Goal: Information Seeking & Learning: Learn about a topic

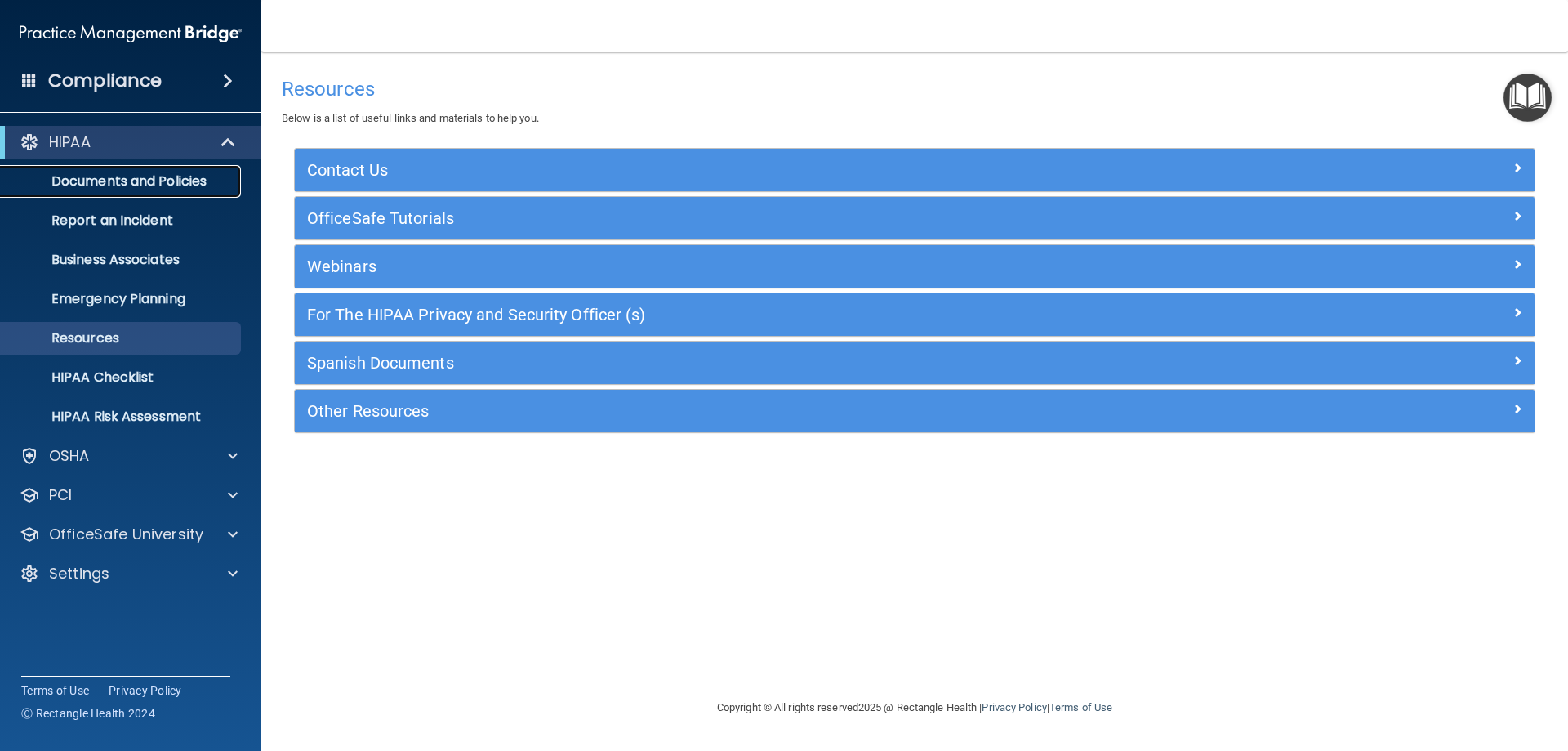
click at [174, 187] on p "Documents and Policies" at bounding box center [122, 181] width 223 height 16
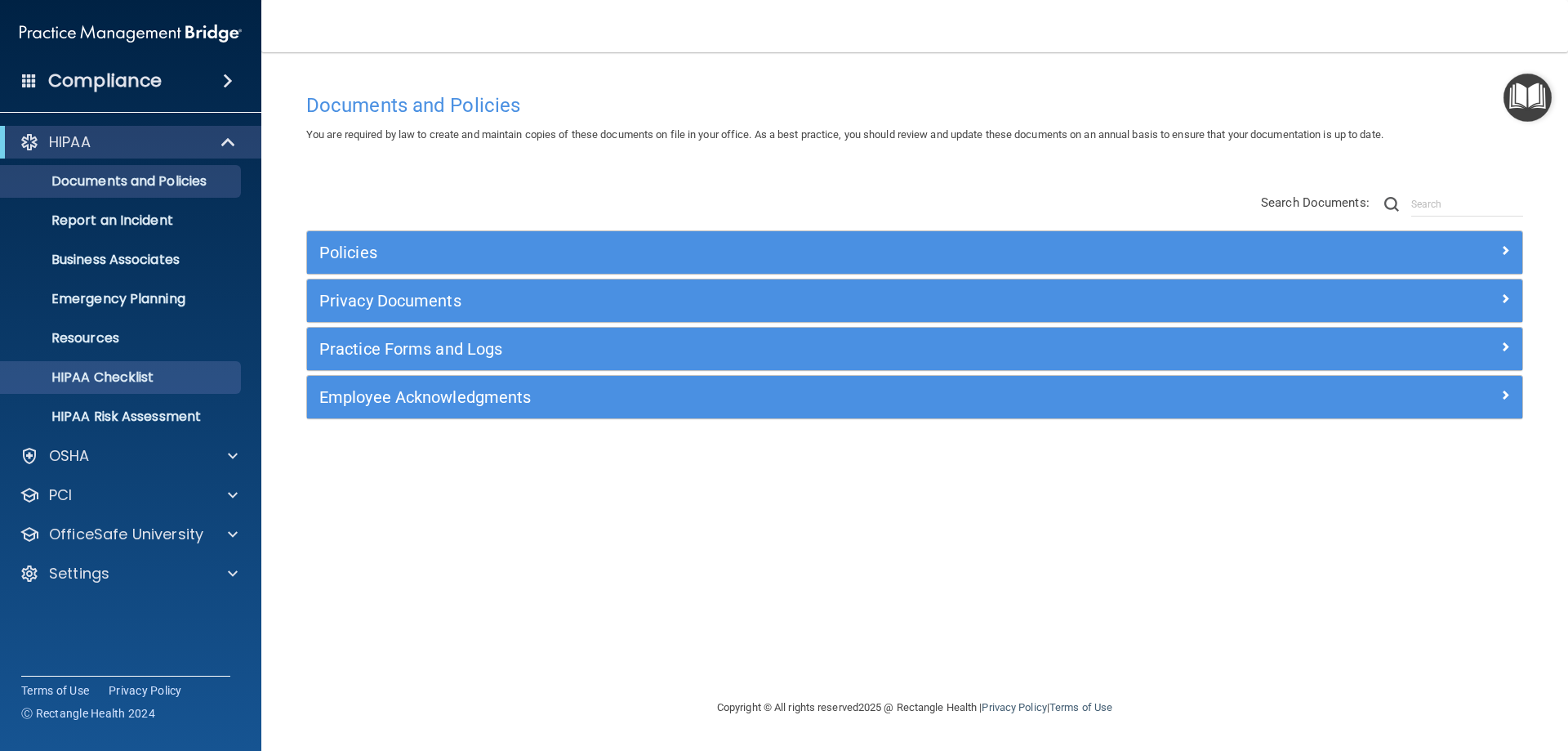
drag, startPoint x: 168, startPoint y: 359, endPoint x: 168, endPoint y: 380, distance: 21.0
click at [168, 361] on ul "Documents and Policies Report an Incident Business Associates Emergency Plannin…" at bounding box center [131, 295] width 295 height 274
click at [167, 392] on link "HIPAA Checklist" at bounding box center [112, 377] width 257 height 32
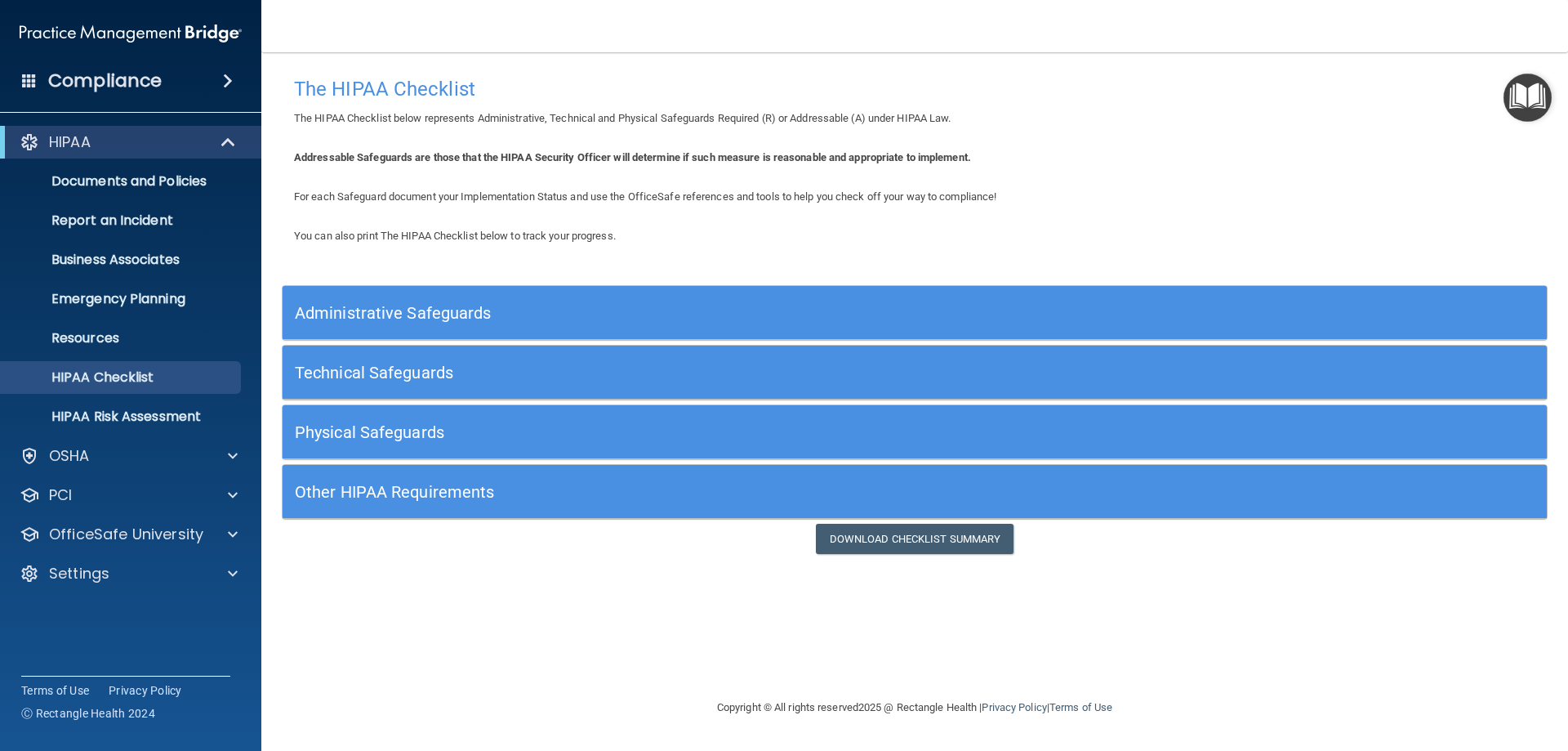
click at [457, 317] on h5 "Administrative Safeguards" at bounding box center [755, 313] width 923 height 18
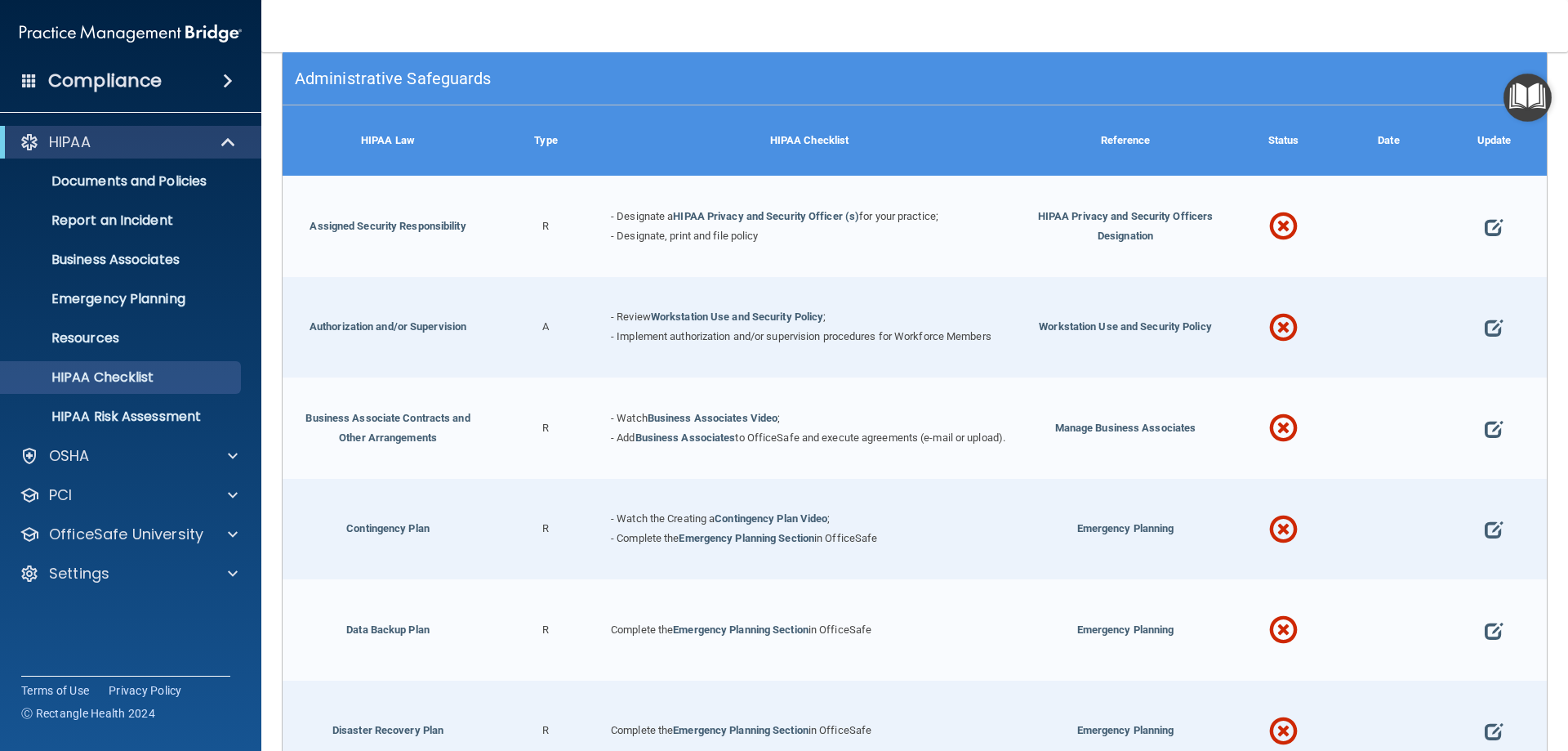
scroll to position [245, 0]
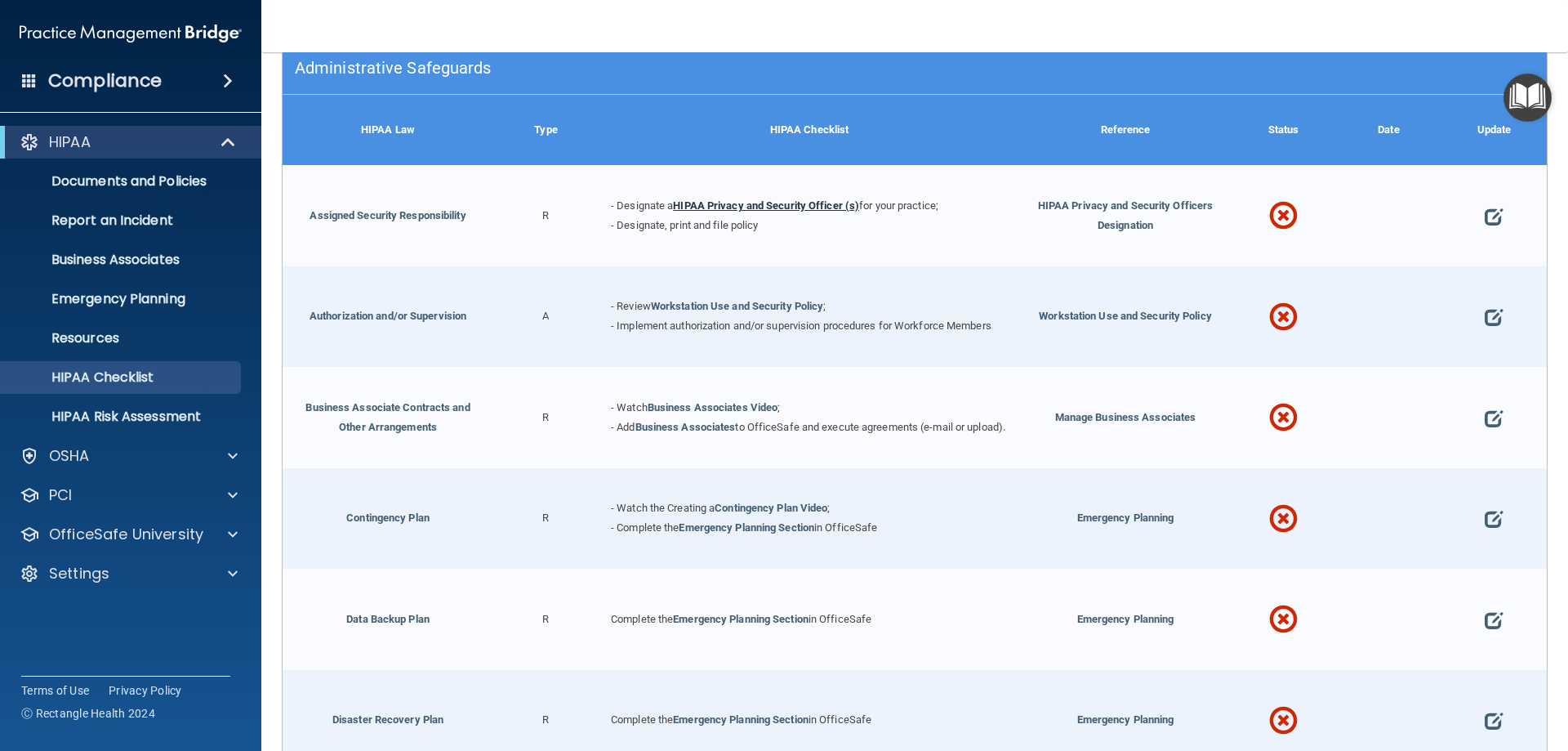
click at [746, 206] on link "HIPAA Privacy and Security Officer (s)" at bounding box center [765, 205] width 186 height 12
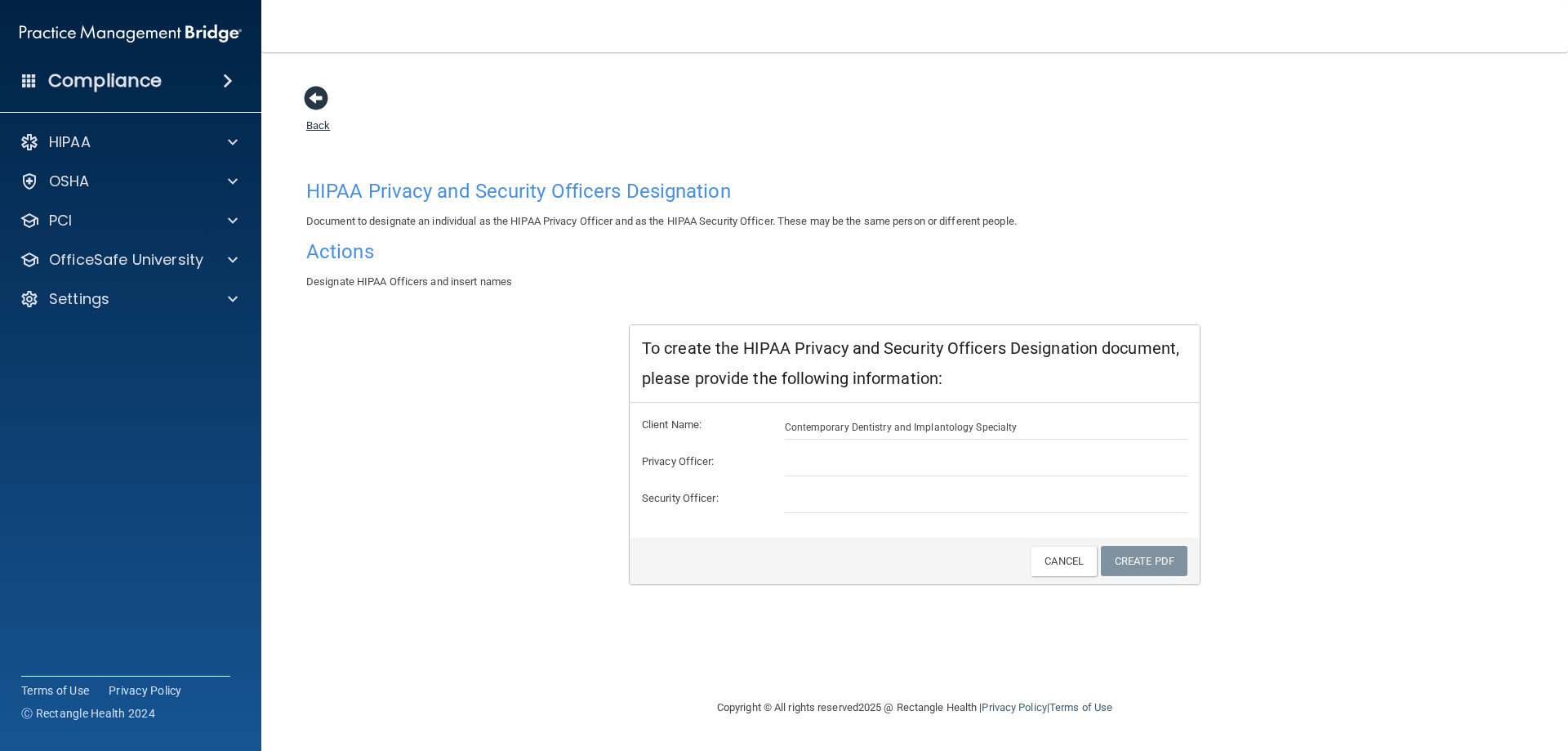
click at [318, 105] on span at bounding box center [316, 98] width 25 height 25
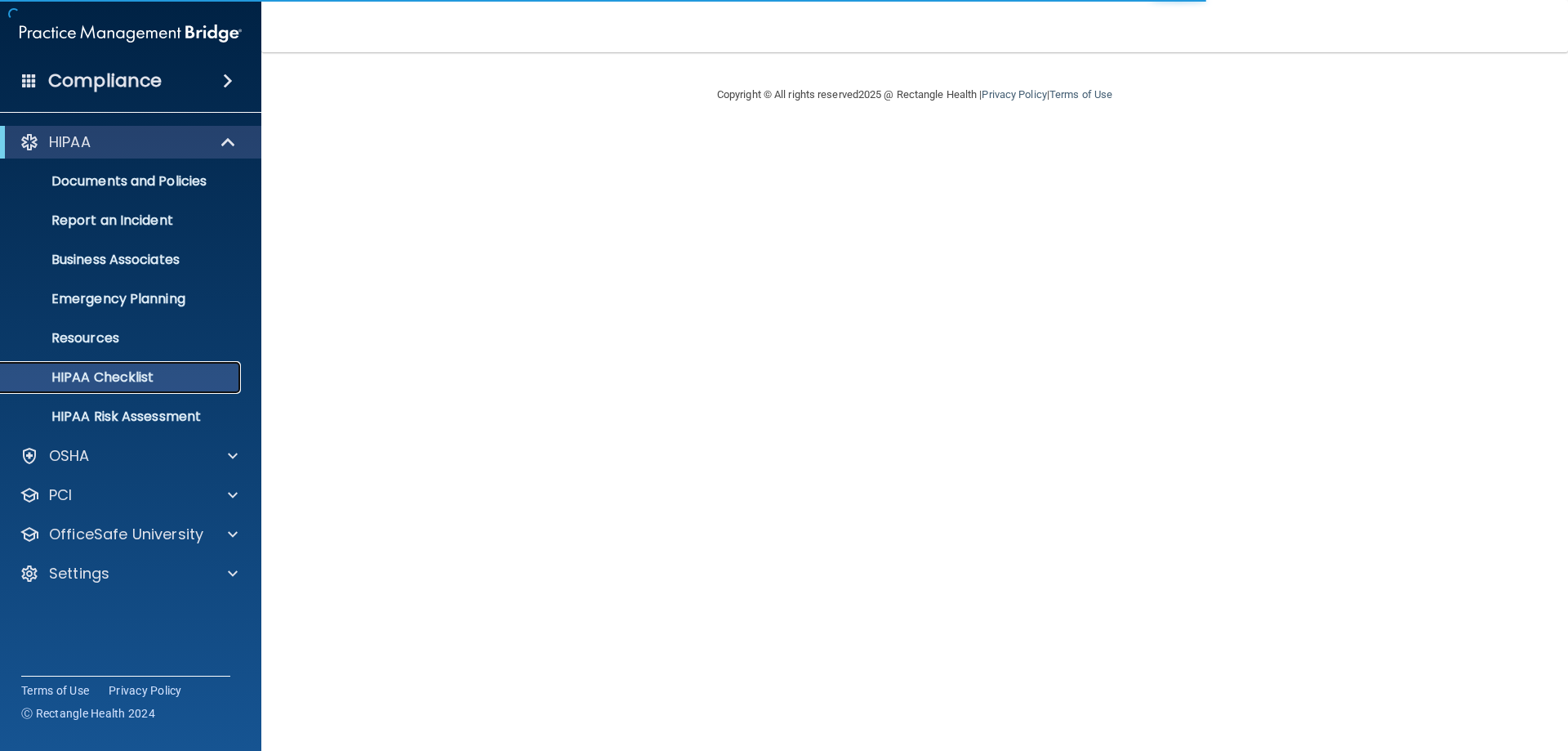
click at [167, 372] on p "HIPAA Checklist" at bounding box center [122, 376] width 223 height 16
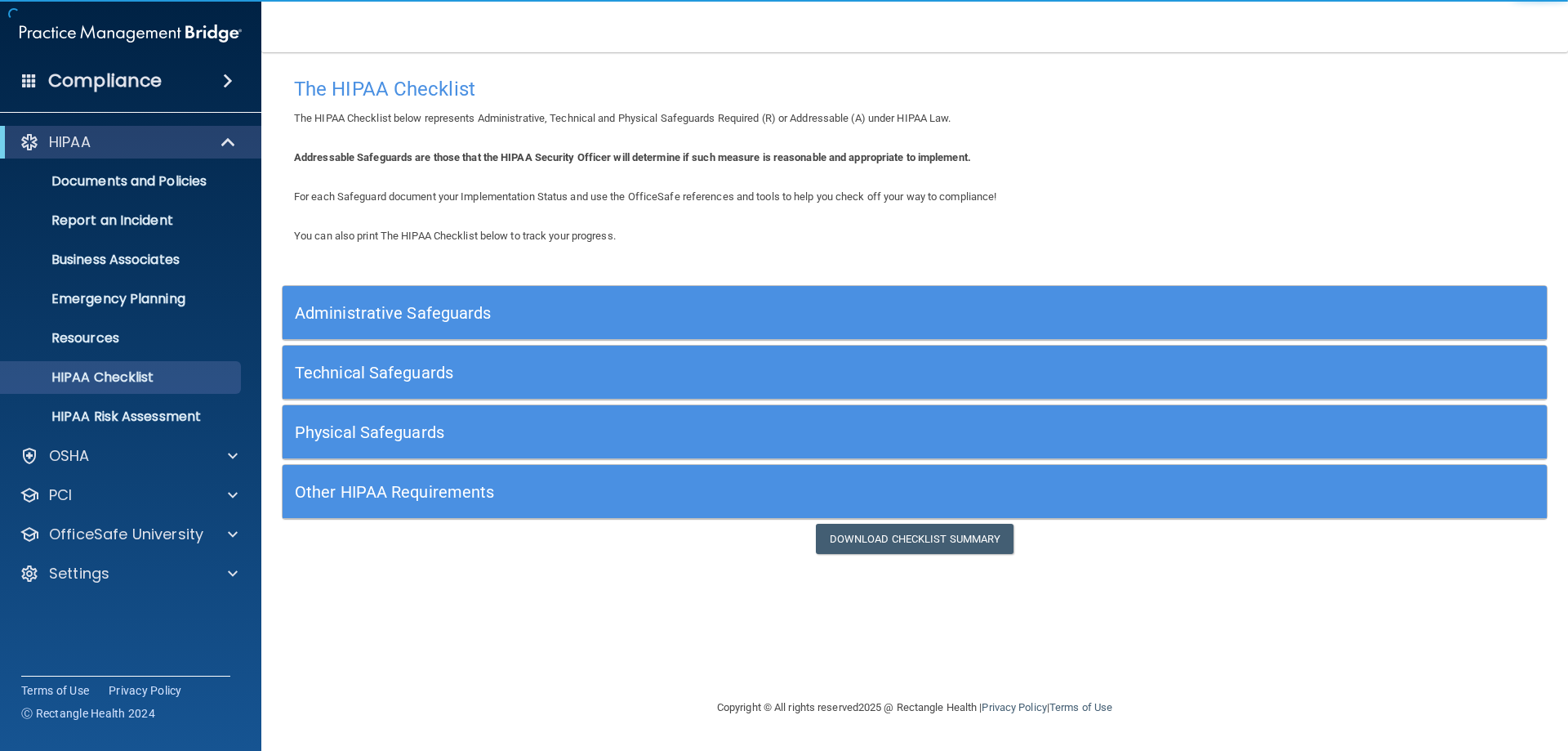
click at [369, 308] on h5 "Administrative Safeguards" at bounding box center [755, 313] width 923 height 18
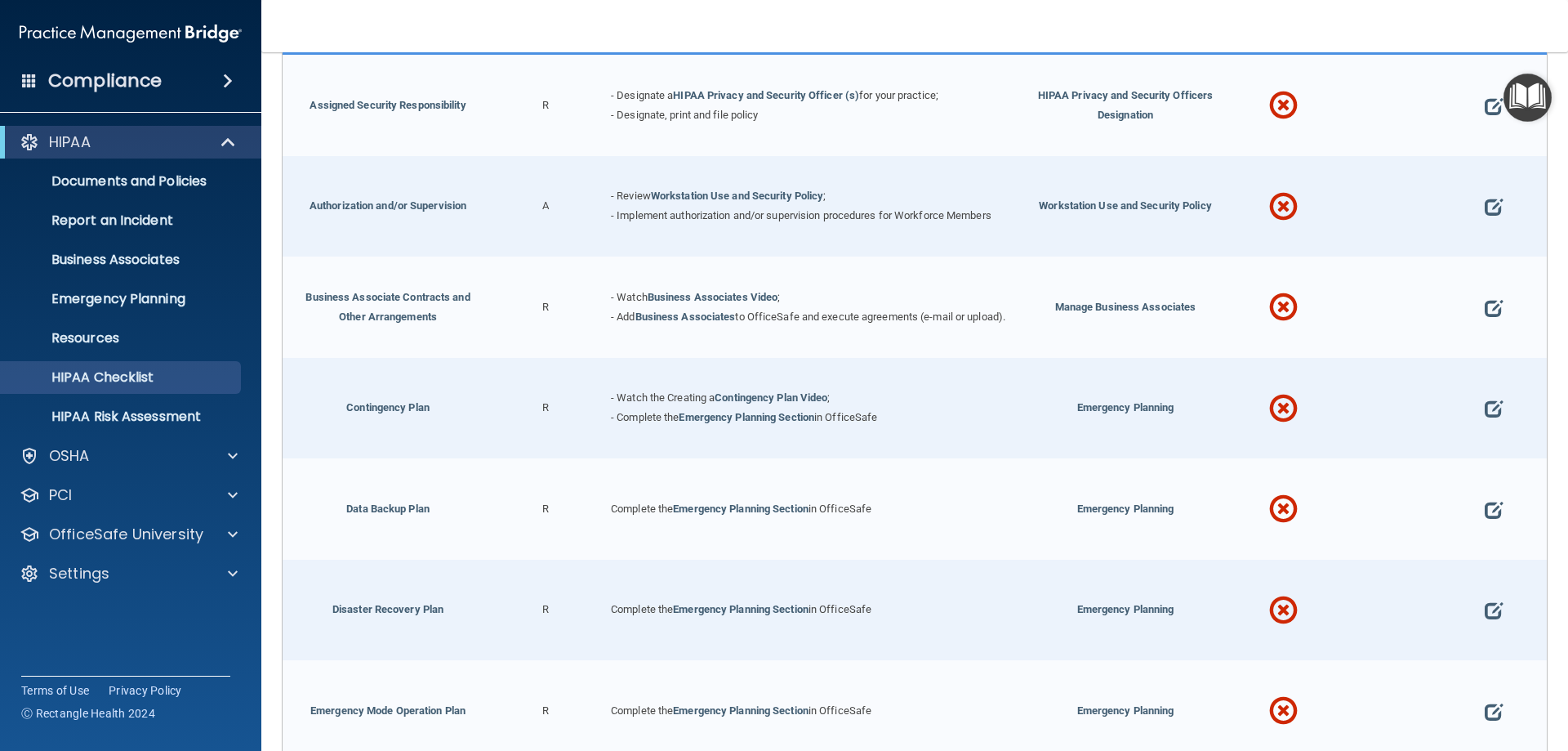
scroll to position [327, 0]
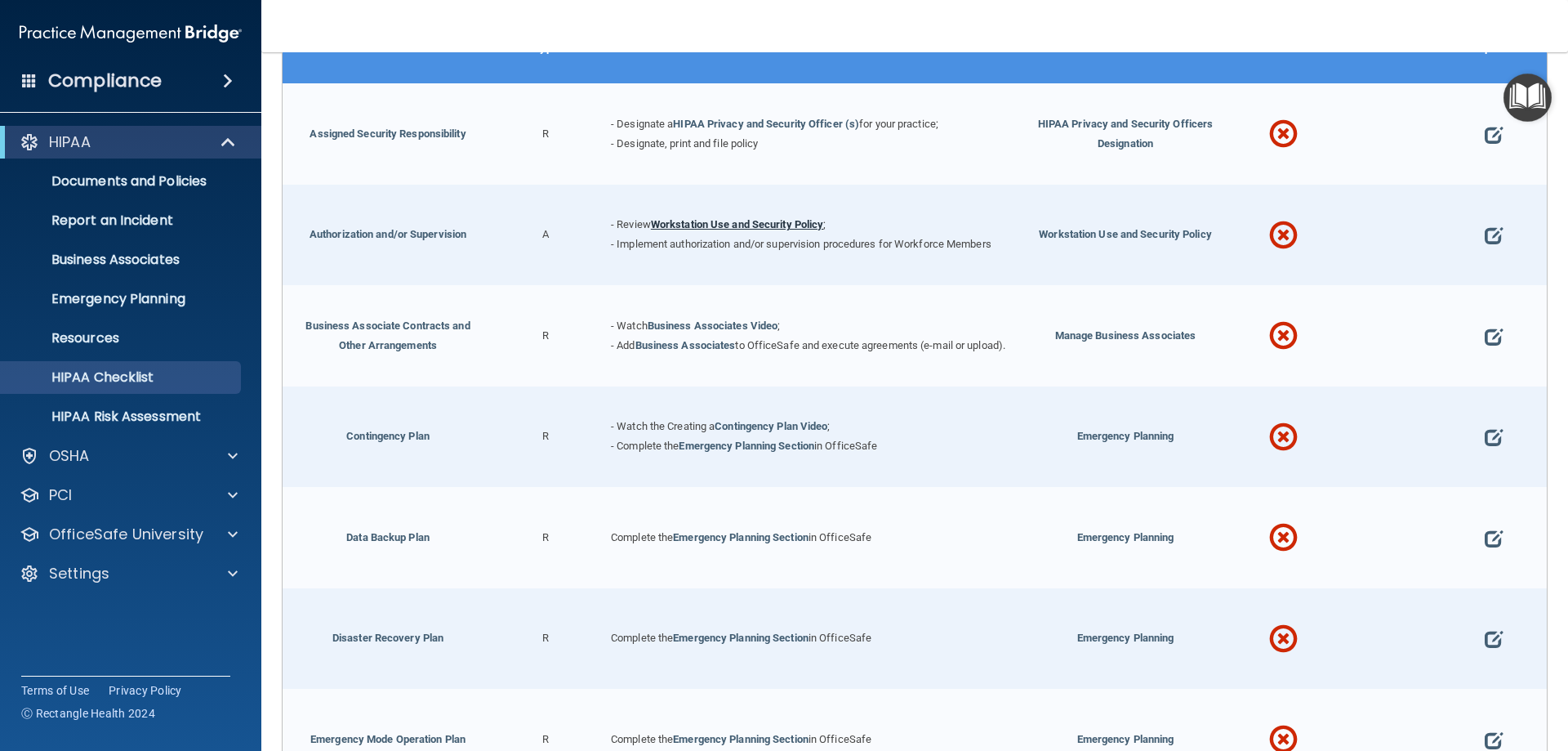
click at [737, 225] on link "Workstation Use and Security Policy" at bounding box center [737, 224] width 173 height 12
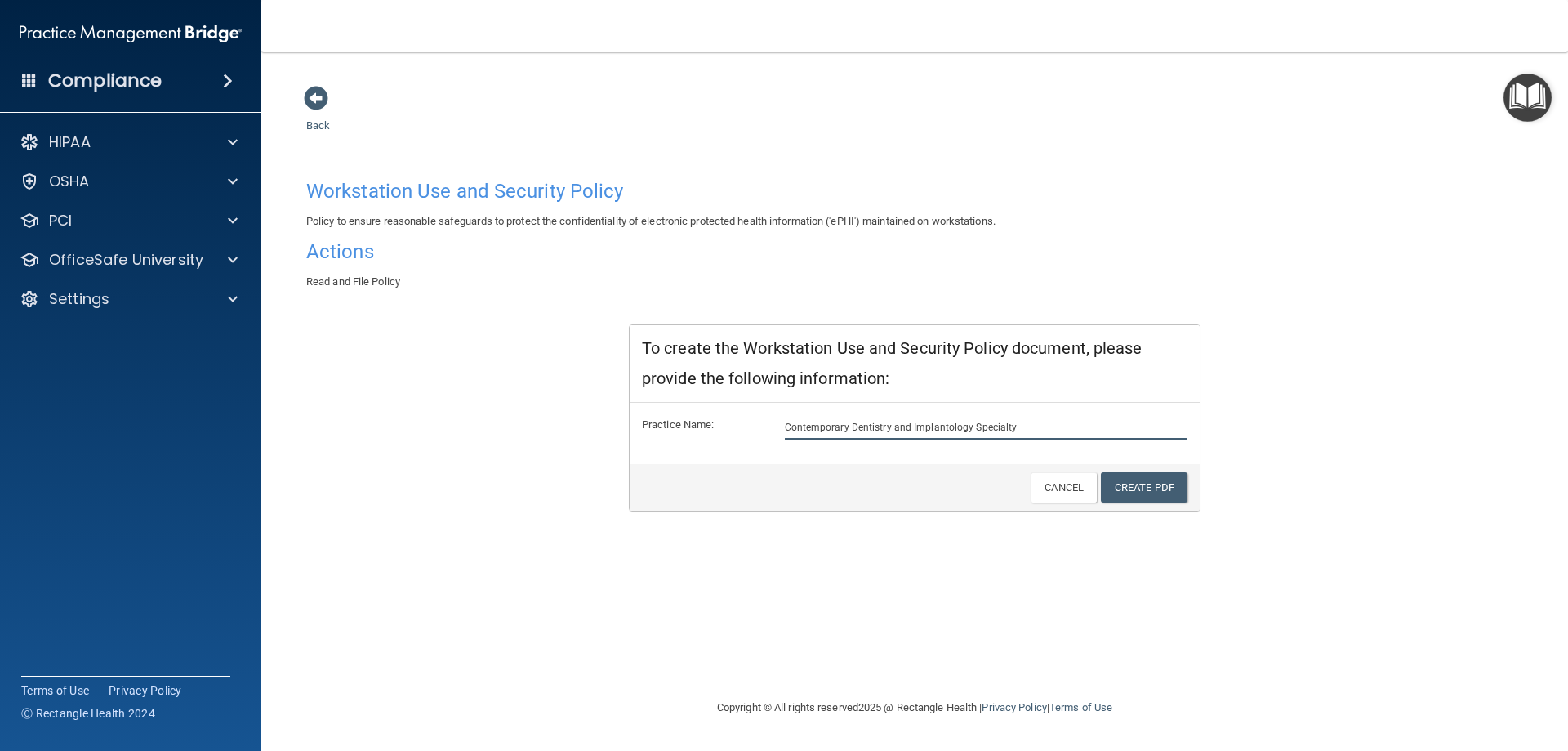
drag, startPoint x: 1040, startPoint y: 427, endPoint x: 971, endPoint y: 427, distance: 69.0
click at [971, 427] on input "Contemporary Dentistry and Implantology Specialty" at bounding box center [986, 427] width 403 height 25
type input "Contemporary Dentistry and Implantology"
click at [1130, 483] on link "Create PDF" at bounding box center [1143, 487] width 87 height 30
click at [315, 111] on span at bounding box center [316, 98] width 25 height 25
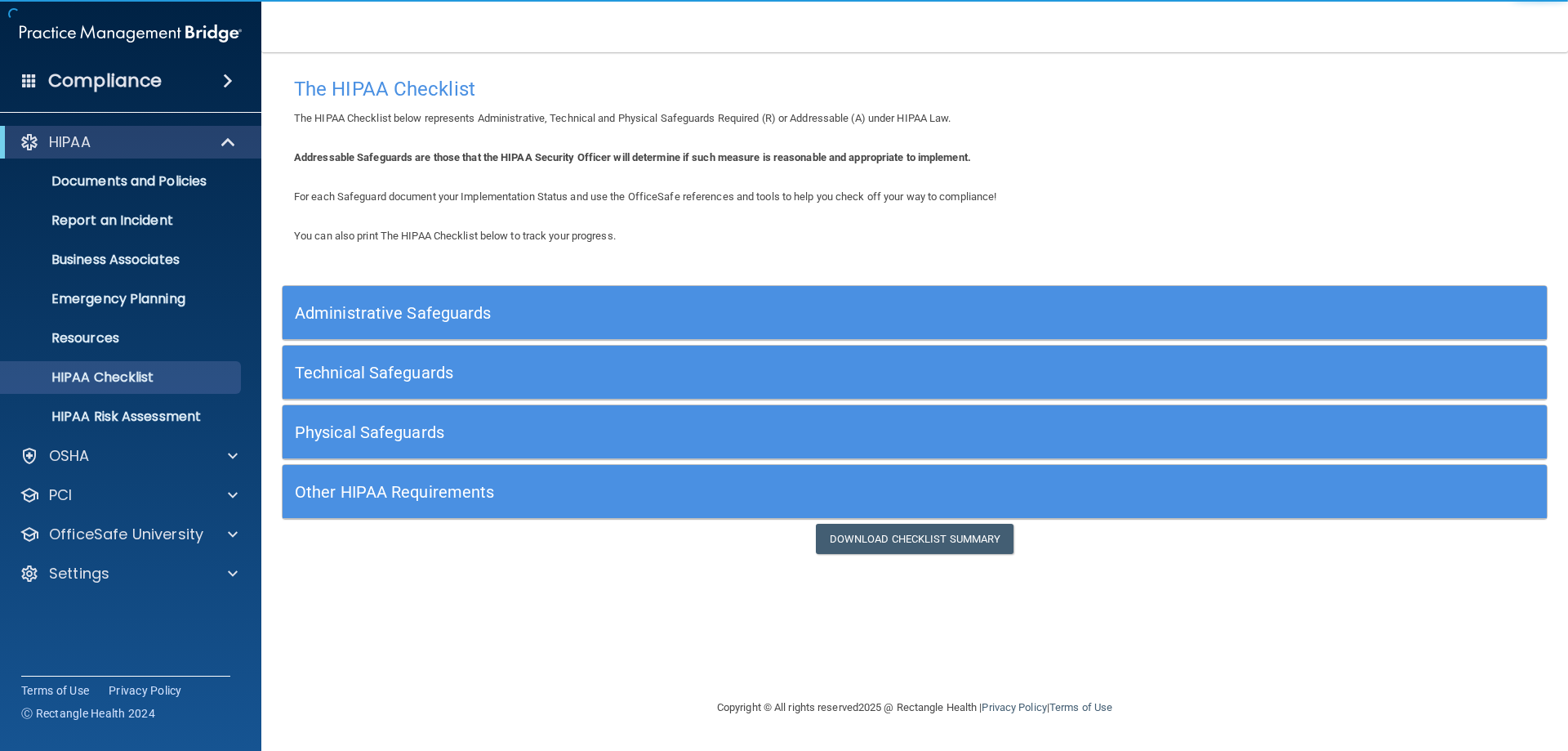
click at [693, 304] on div "Administrative Safeguards" at bounding box center [756, 313] width 948 height 37
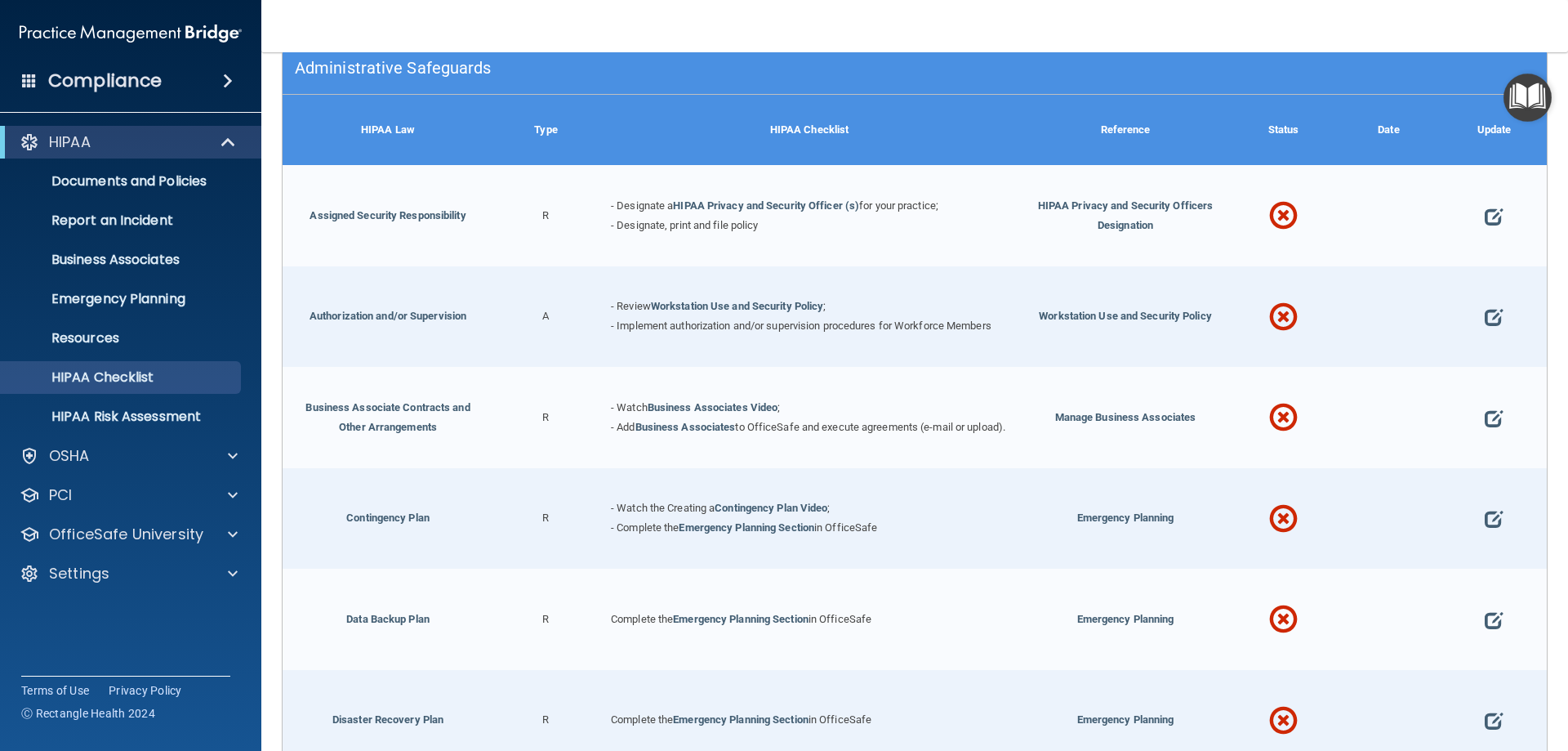
scroll to position [327, 0]
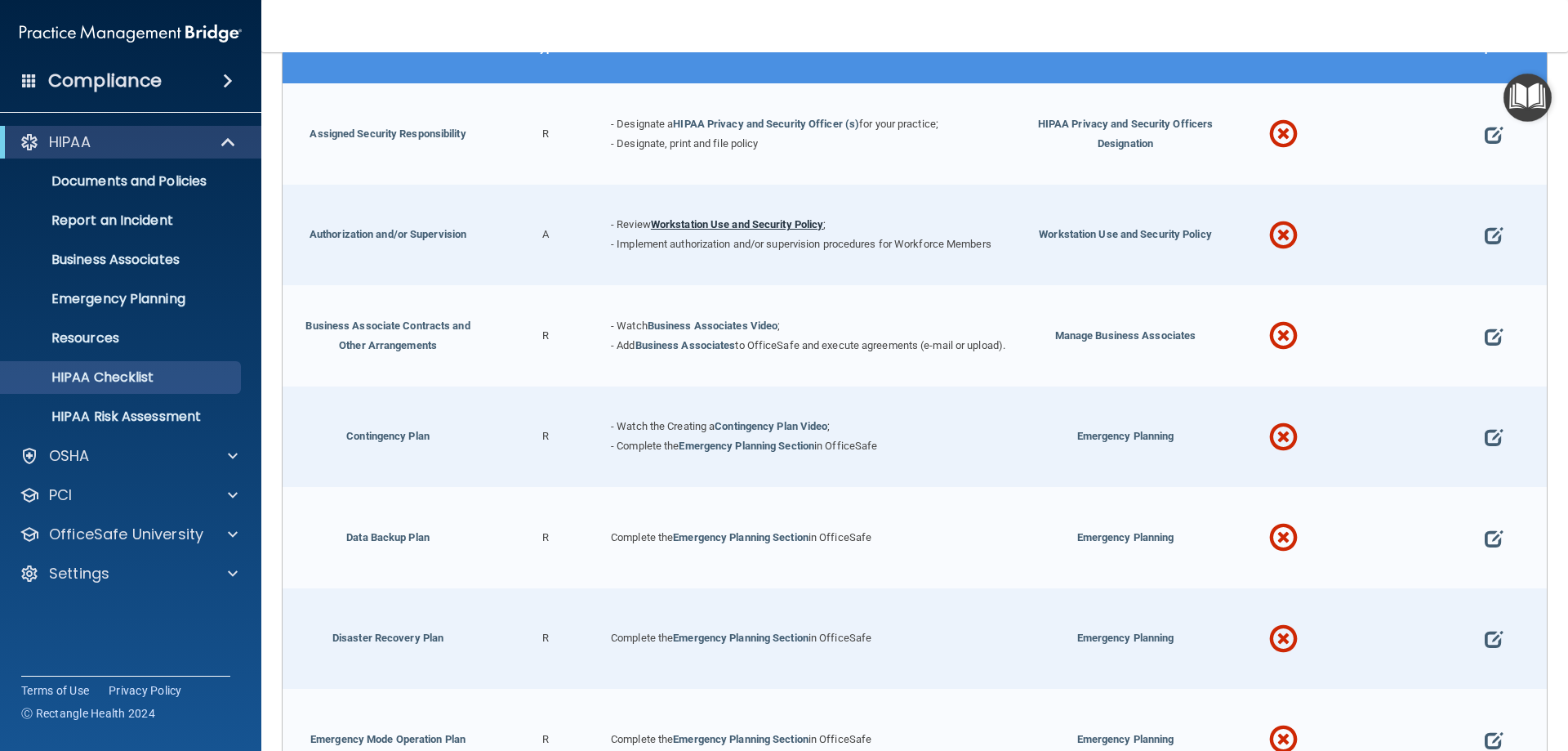
click at [740, 224] on link "Workstation Use and Security Policy" at bounding box center [737, 224] width 173 height 12
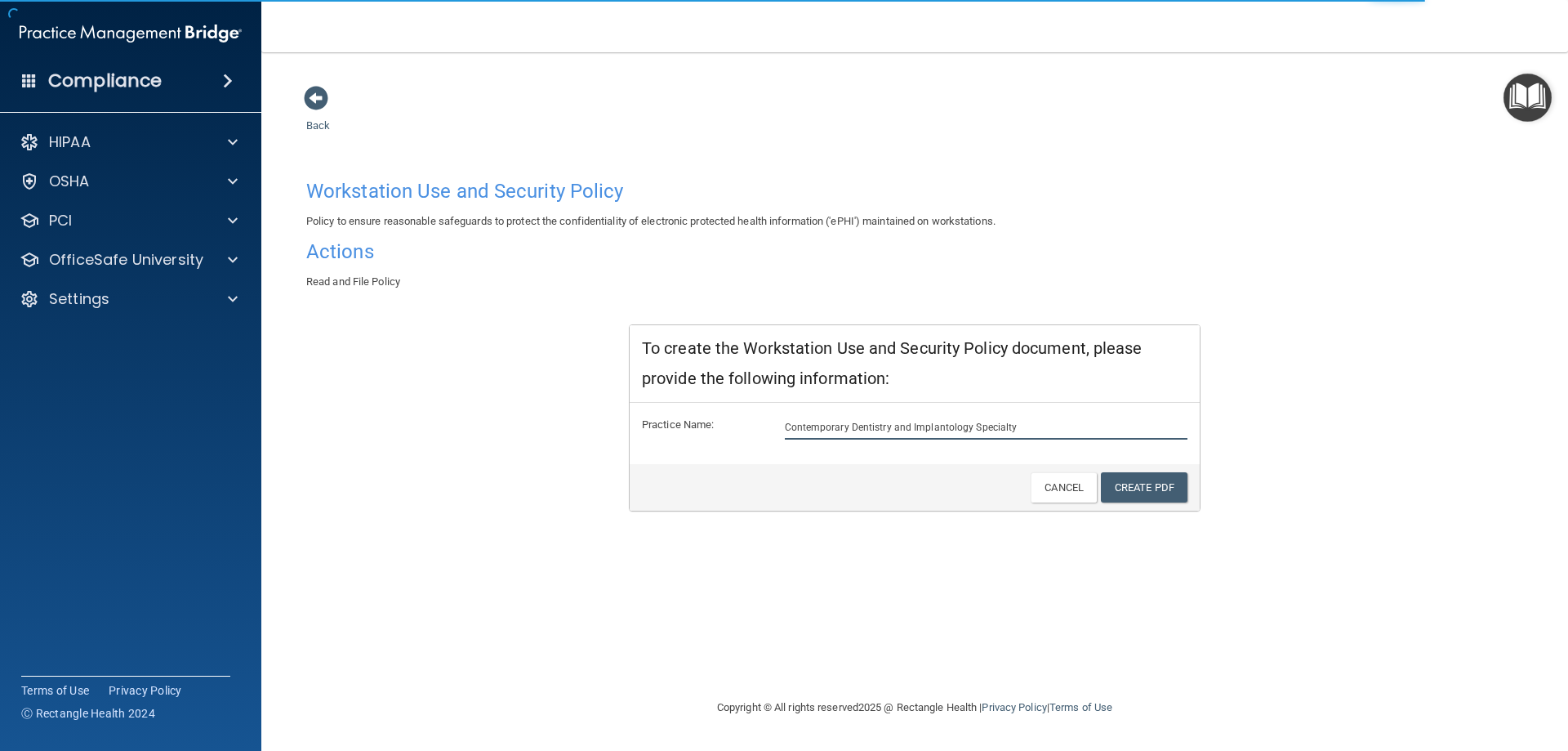
drag, startPoint x: 1019, startPoint y: 428, endPoint x: 969, endPoint y: 426, distance: 50.0
click at [969, 426] on input "Contemporary Dentistry and Implantology Specialty" at bounding box center [986, 427] width 403 height 25
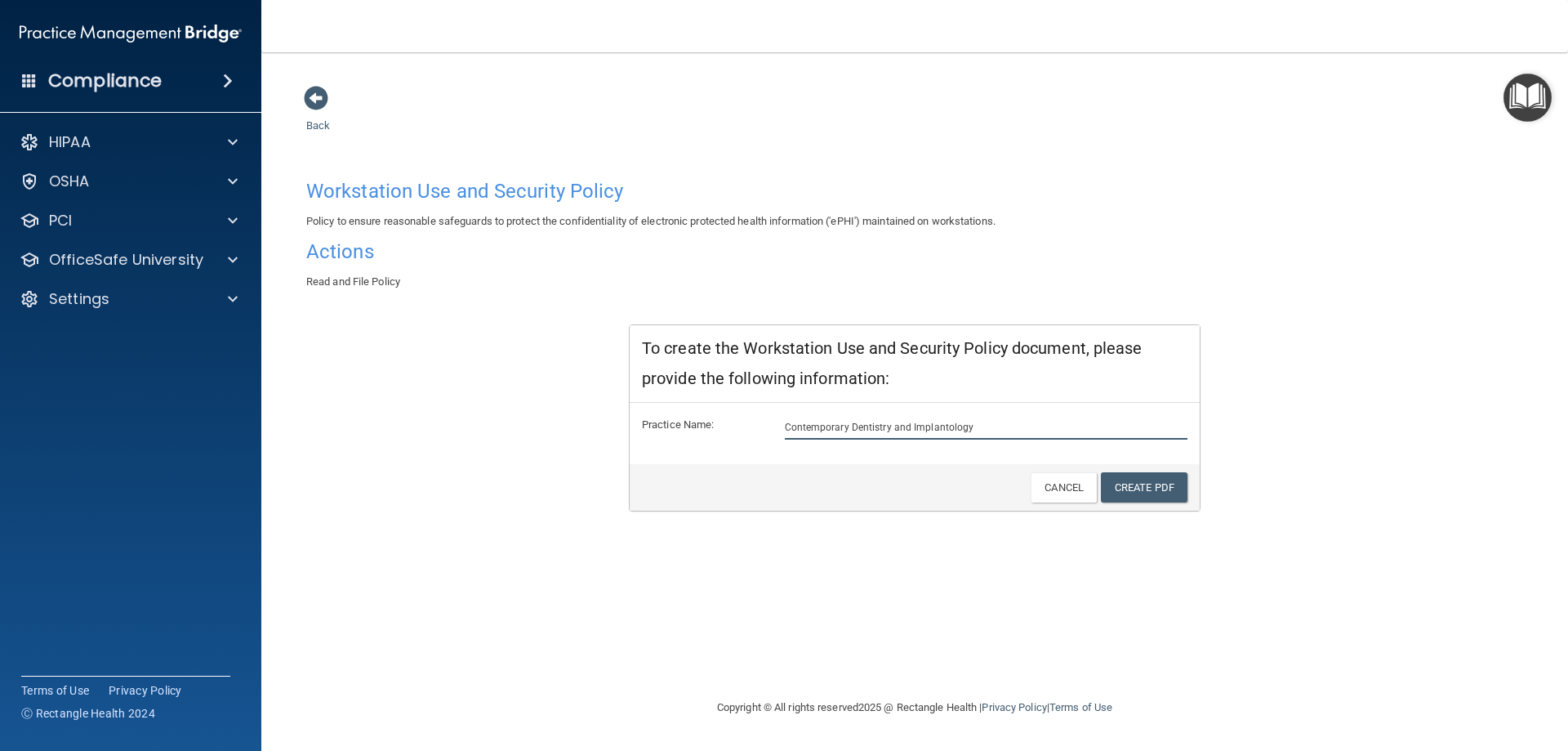
type input "Contemporary Dentistry and Implantology"
click at [327, 100] on span at bounding box center [316, 98] width 25 height 25
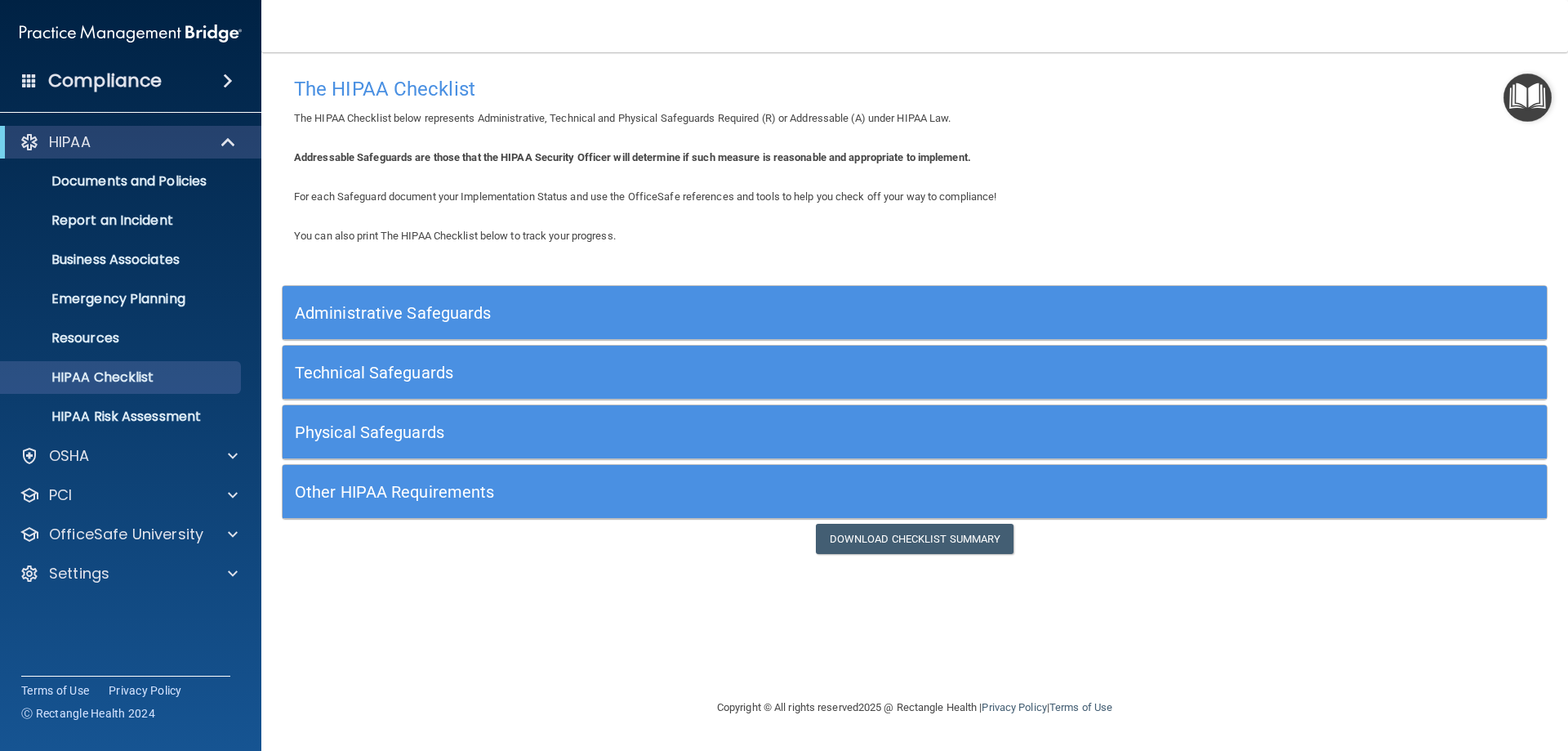
click at [527, 316] on h5 "Administrative Safeguards" at bounding box center [755, 313] width 923 height 18
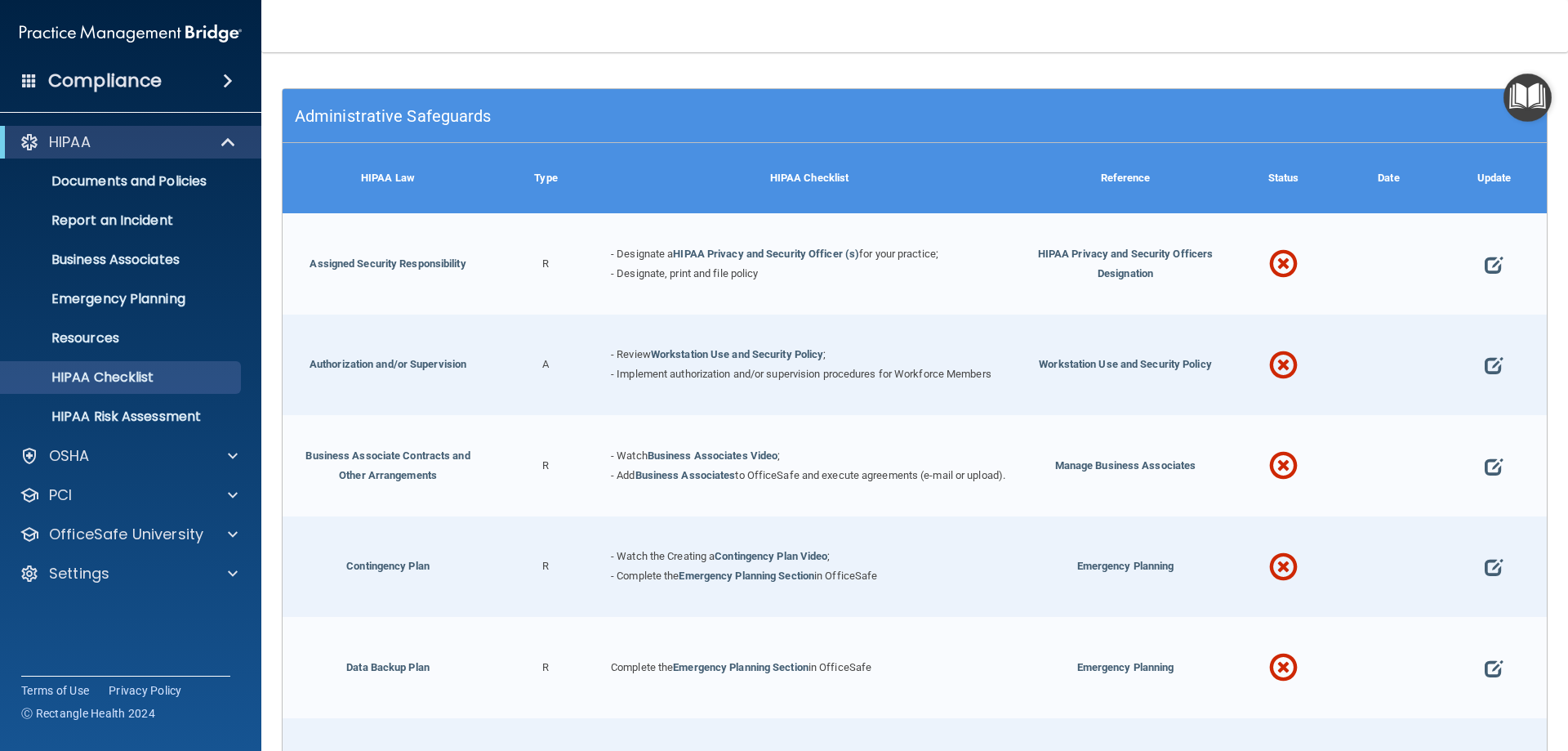
scroll to position [82, 0]
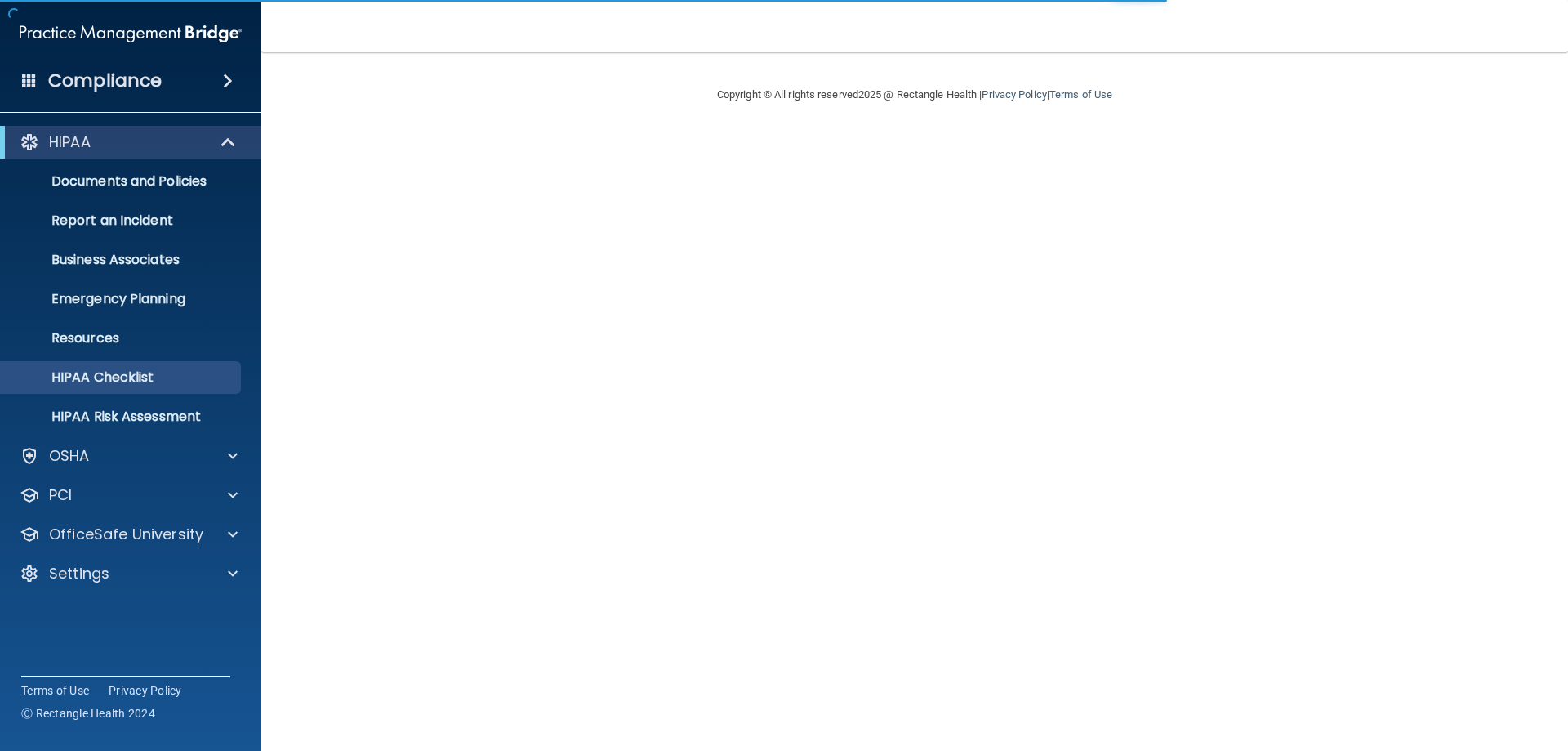
drag, startPoint x: 178, startPoint y: 293, endPoint x: 552, endPoint y: 279, distance: 374.3
click at [552, 279] on main "Copyright © All rights reserved 2025 @ Rectangle Health | Privacy Policy | Term…" at bounding box center [914, 401] width 1306 height 699
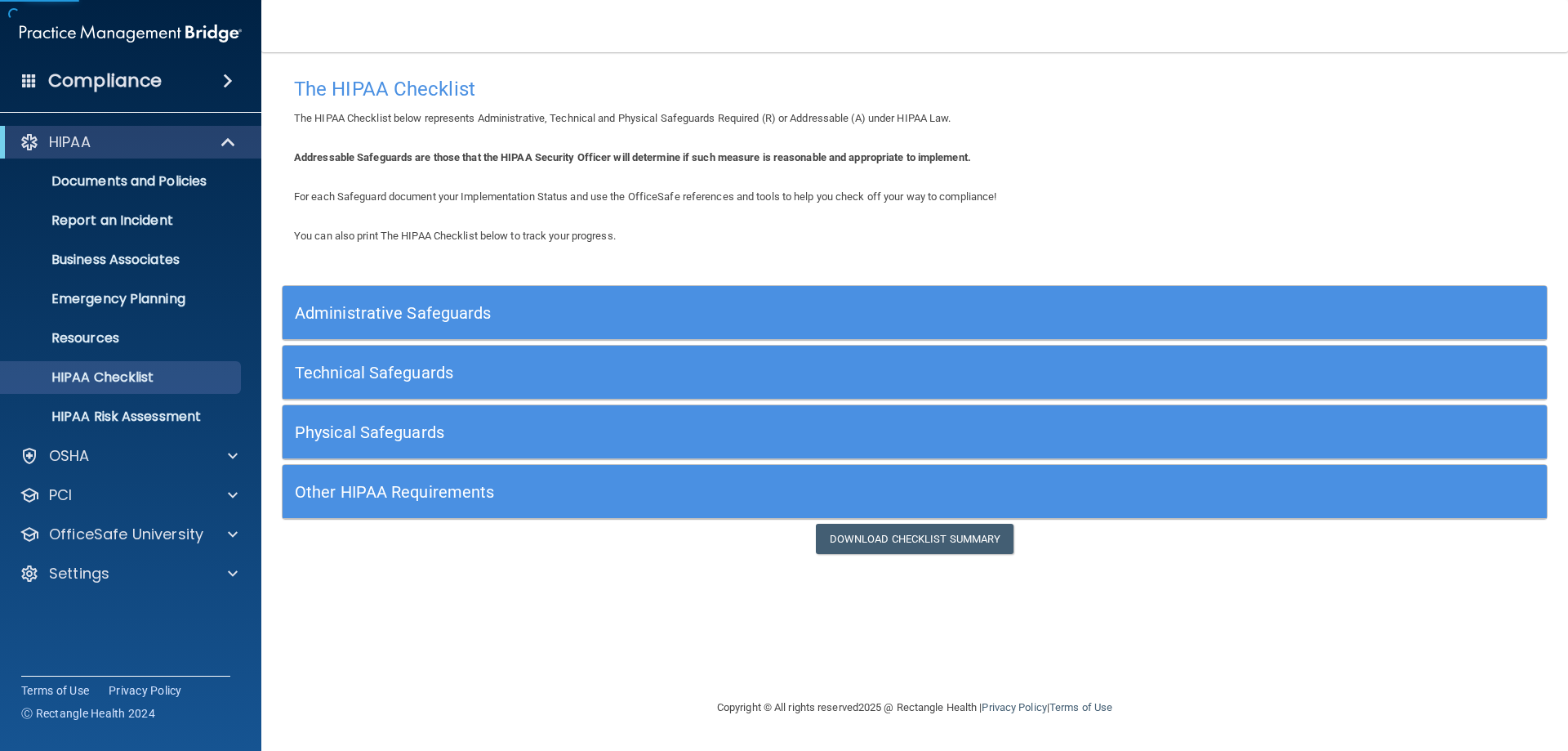
click at [540, 310] on h5 "Administrative Safeguards" at bounding box center [755, 313] width 923 height 18
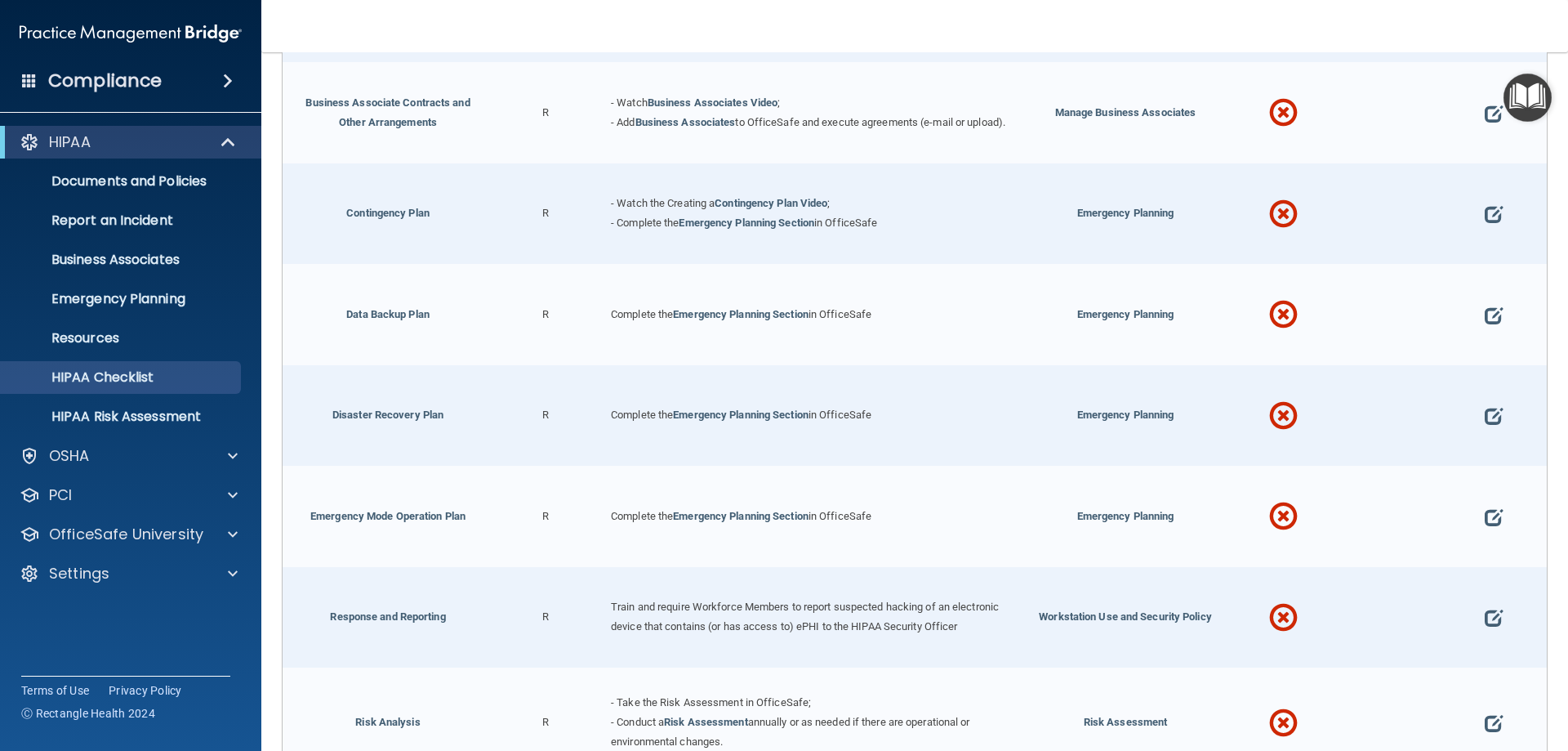
scroll to position [245, 0]
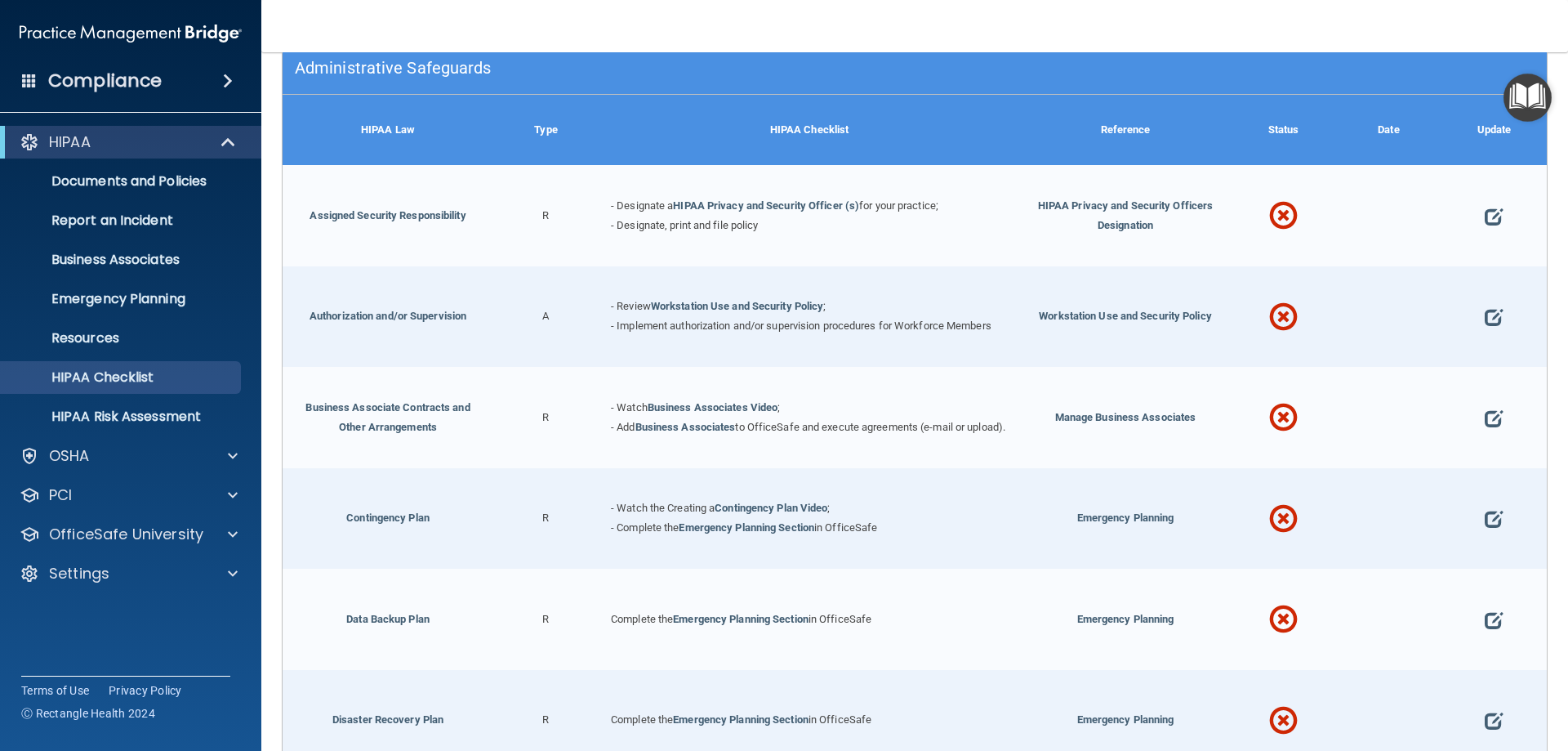
click at [1269, 316] on span at bounding box center [1283, 317] width 29 height 71
drag, startPoint x: 1268, startPoint y: 316, endPoint x: 1123, endPoint y: 422, distance: 179.6
click at [1123, 422] on span "Manage Business Associates" at bounding box center [1125, 416] width 141 height 12
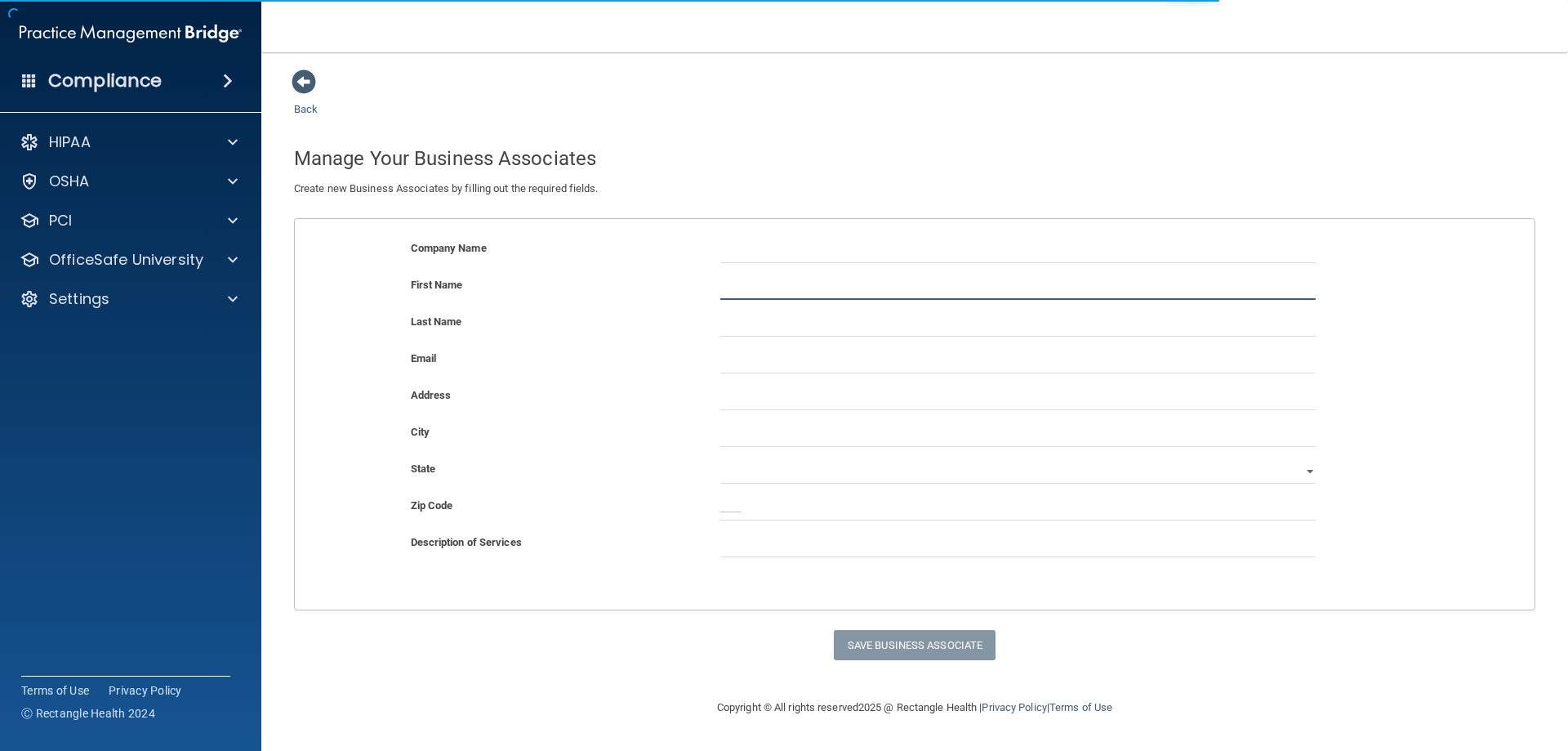
click at [769, 283] on input "text" at bounding box center [1017, 288] width 595 height 25
click at [694, 270] on div "Company Name" at bounding box center [915, 256] width 1264 height 37
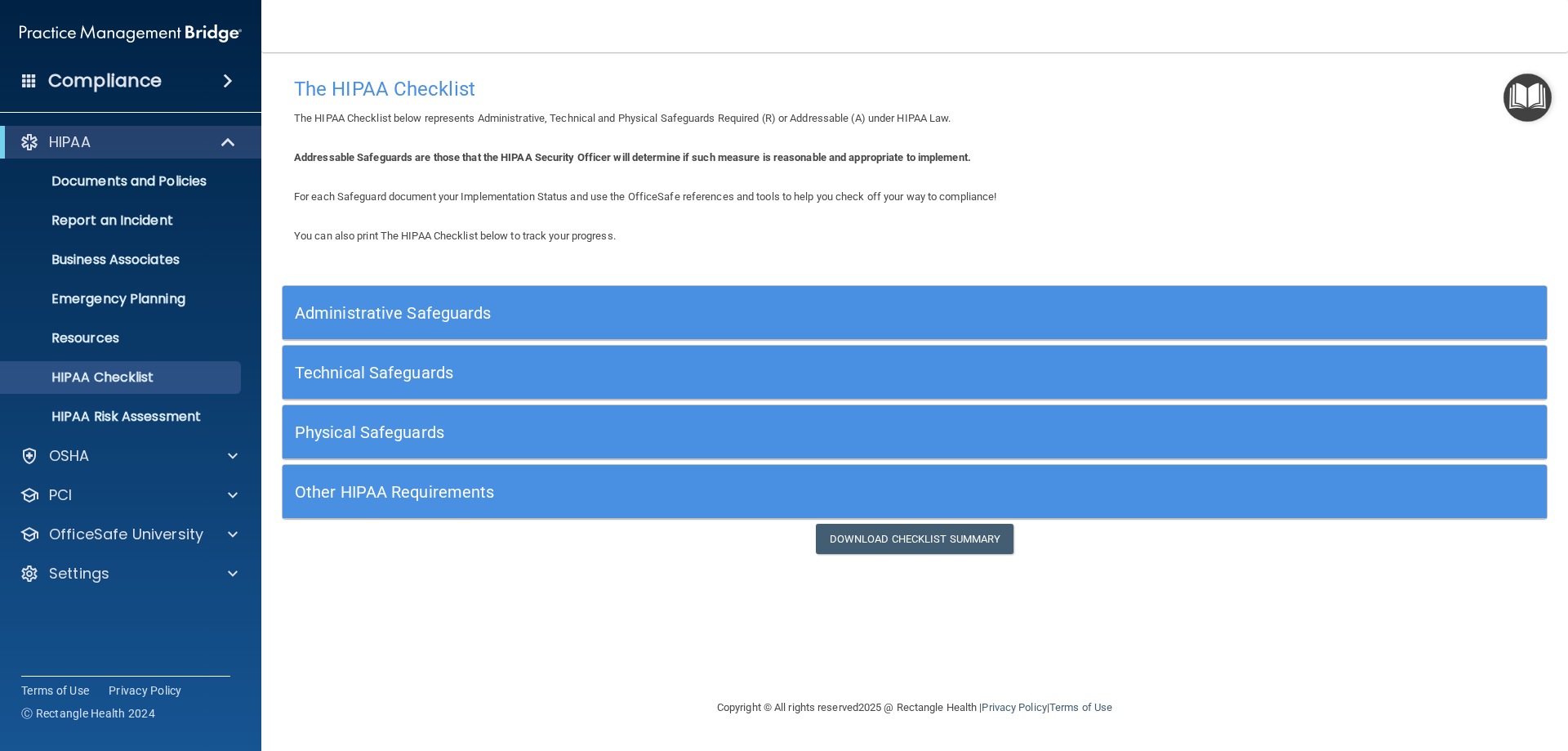
click at [491, 317] on h5 "Administrative Safeguards" at bounding box center [755, 313] width 923 height 18
